Goal: Transaction & Acquisition: Register for event/course

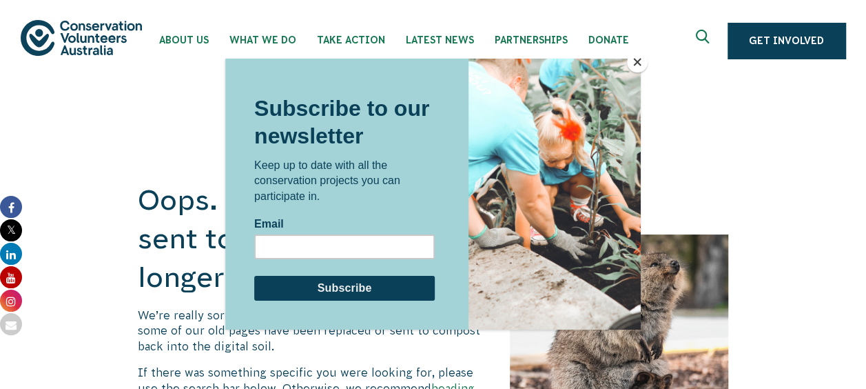
click at [640, 63] on button "Close" at bounding box center [637, 62] width 21 height 21
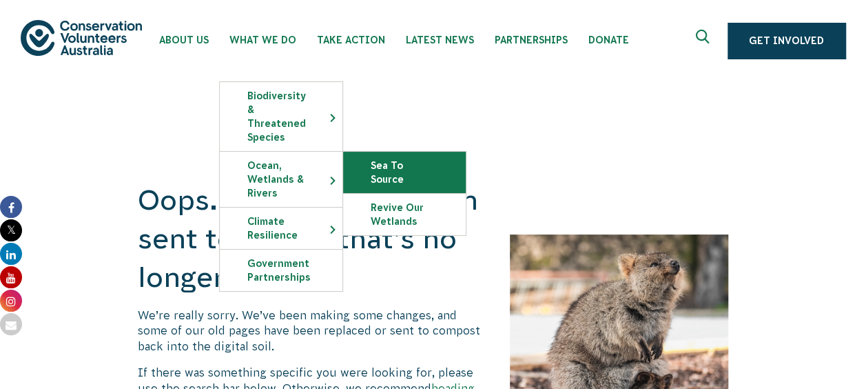
click at [400, 156] on link "Sea To Source" at bounding box center [404, 172] width 123 height 41
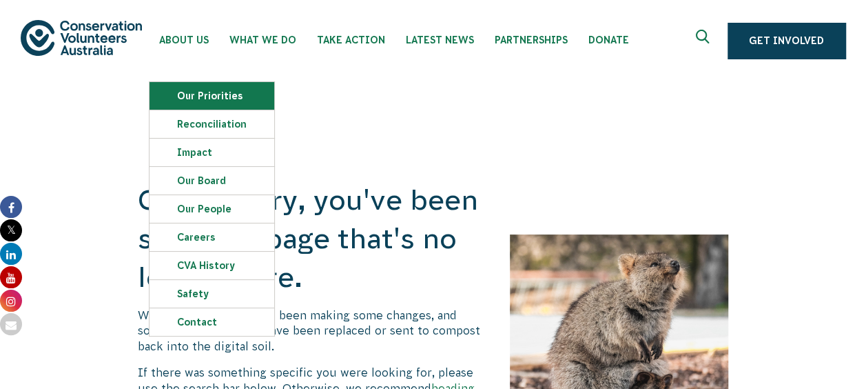
click at [193, 100] on link "Our Priorities" at bounding box center [212, 96] width 125 height 28
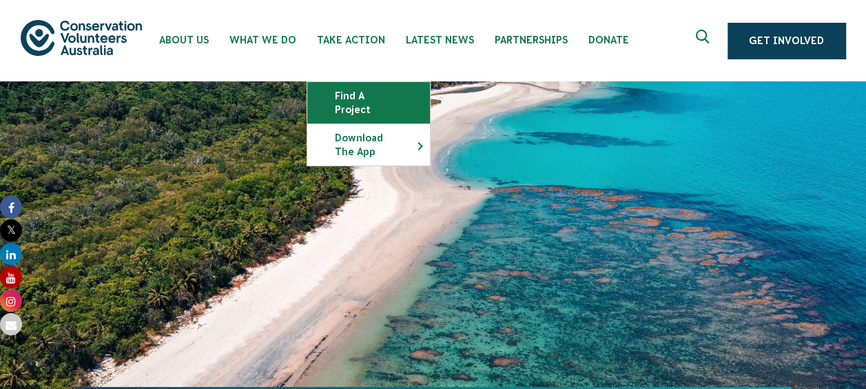
click at [357, 94] on link "Find a project" at bounding box center [368, 102] width 123 height 41
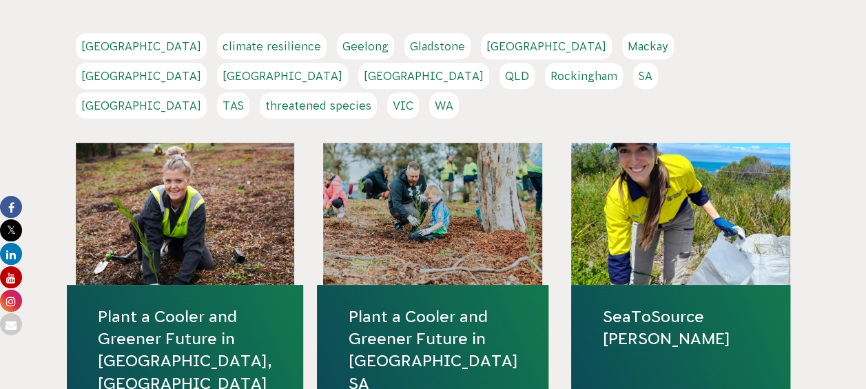
scroll to position [313, 0]
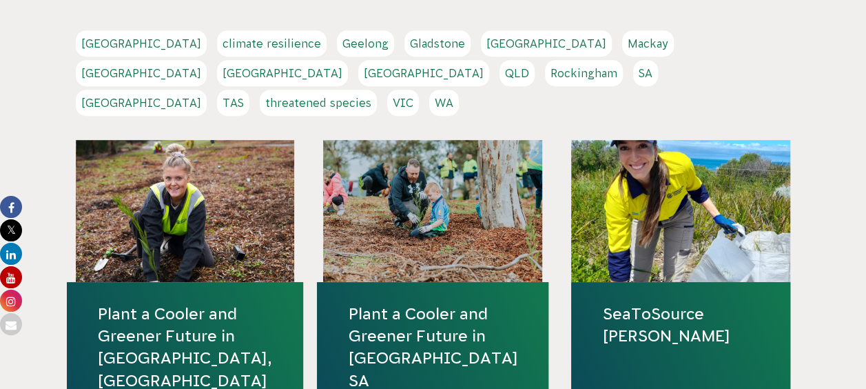
click at [250, 90] on link "TAS" at bounding box center [233, 103] width 32 height 26
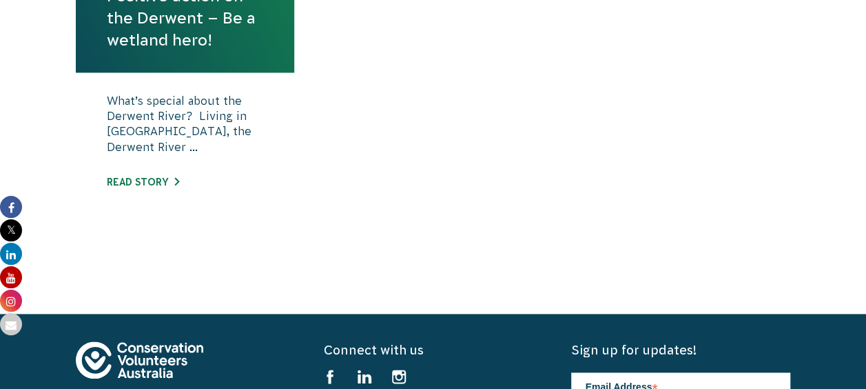
scroll to position [571, 0]
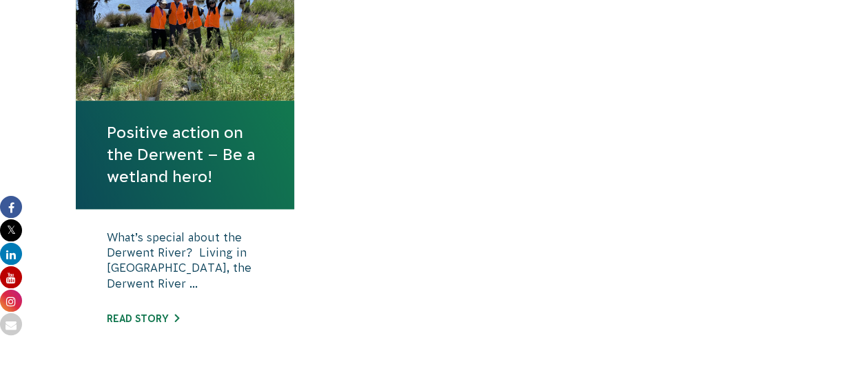
click at [181, 186] on link "Positive action on the Derwent – Be a wetland hero!" at bounding box center [185, 154] width 157 height 67
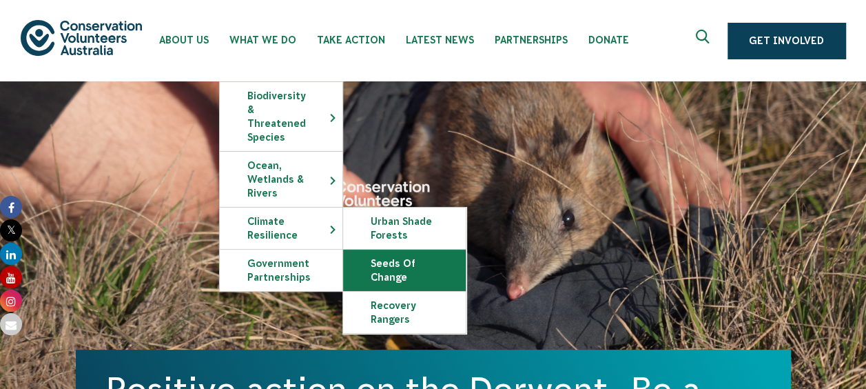
click at [425, 254] on link "Seeds of Change" at bounding box center [404, 270] width 123 height 41
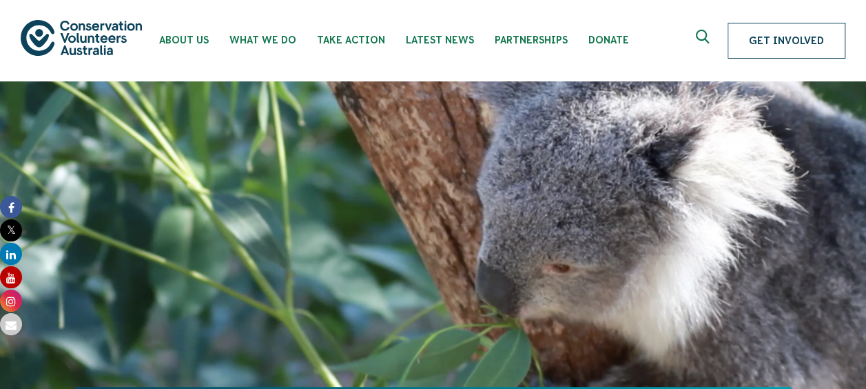
click at [771, 35] on link "Get Involved" at bounding box center [787, 41] width 118 height 36
